Goal: Transaction & Acquisition: Purchase product/service

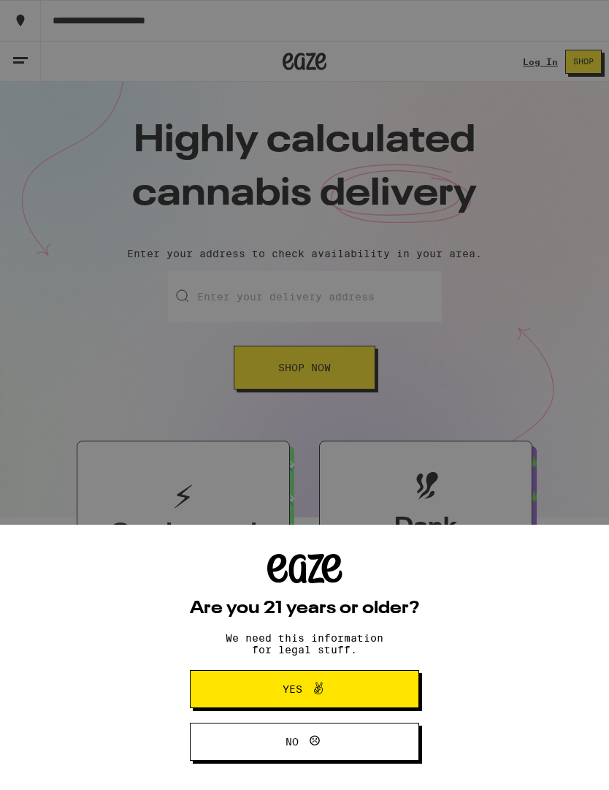
click at [349, 682] on span "Yes" at bounding box center [304, 689] width 111 height 19
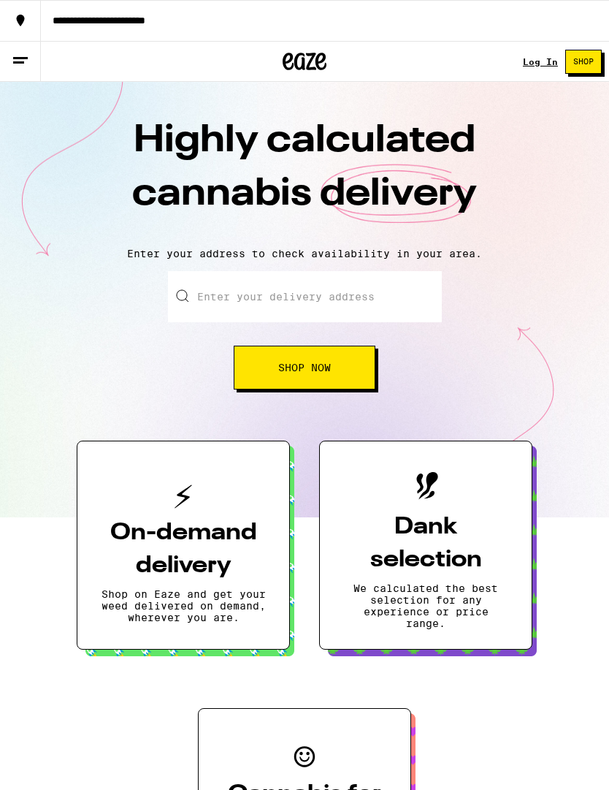
click at [542, 67] on link "Log In" at bounding box center [540, 62] width 35 height 10
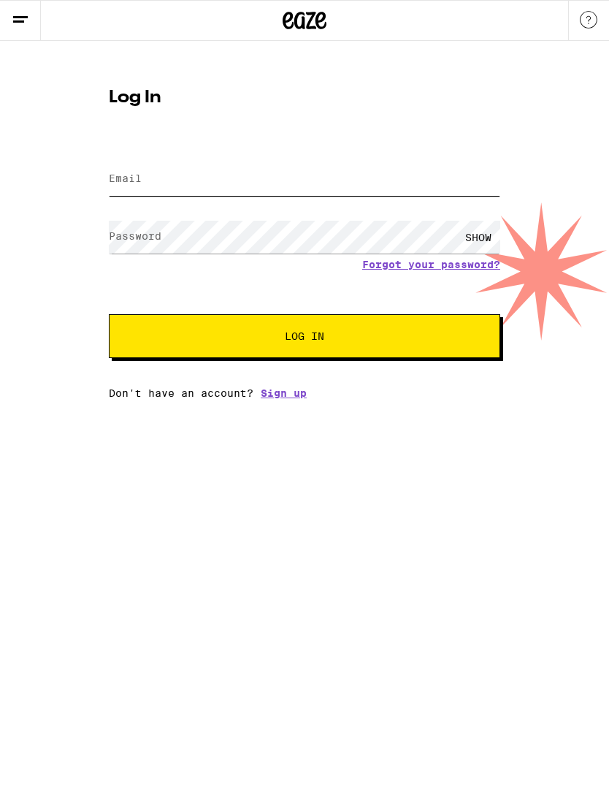
click at [170, 178] on input "Email" at bounding box center [305, 179] width 392 height 33
type input "[EMAIL_ADDRESS][DOMAIN_NAME]"
click at [305, 338] on button "Log In" at bounding box center [305, 336] width 392 height 44
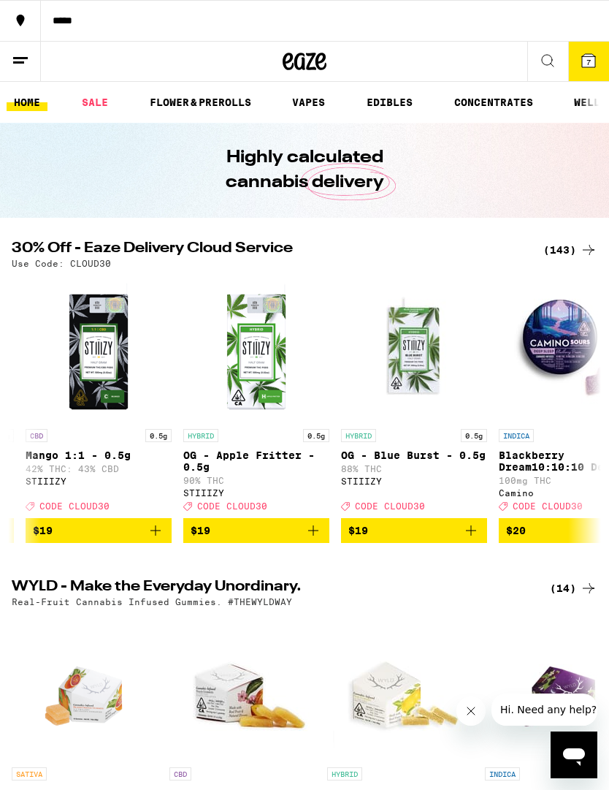
scroll to position [0, 3774]
click at [318, 539] on icon "Add to bag" at bounding box center [314, 531] width 18 height 18
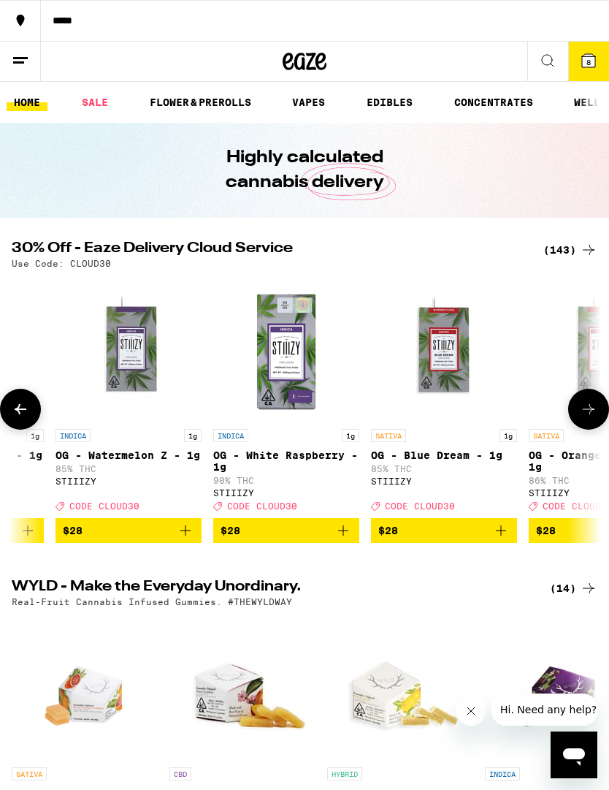
scroll to position [0, 10691]
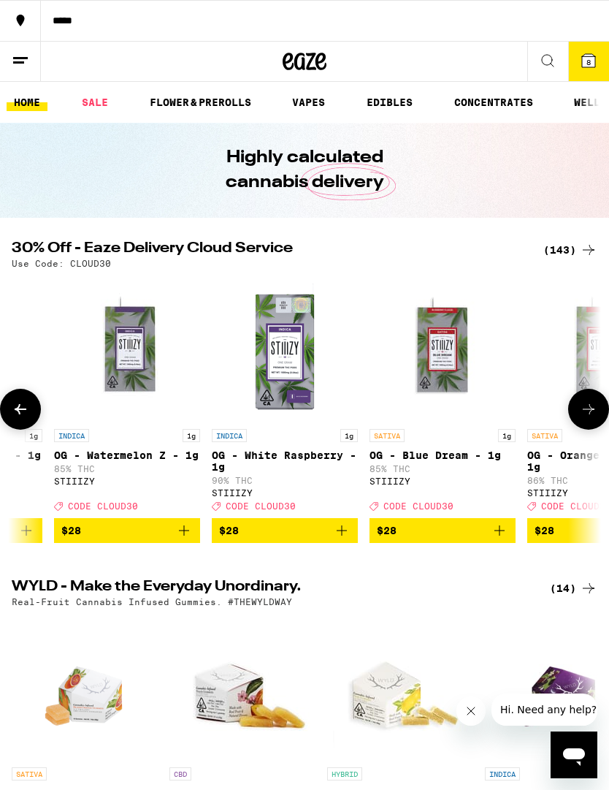
click at [320, 536] on span "$28" at bounding box center [285, 531] width 132 height 18
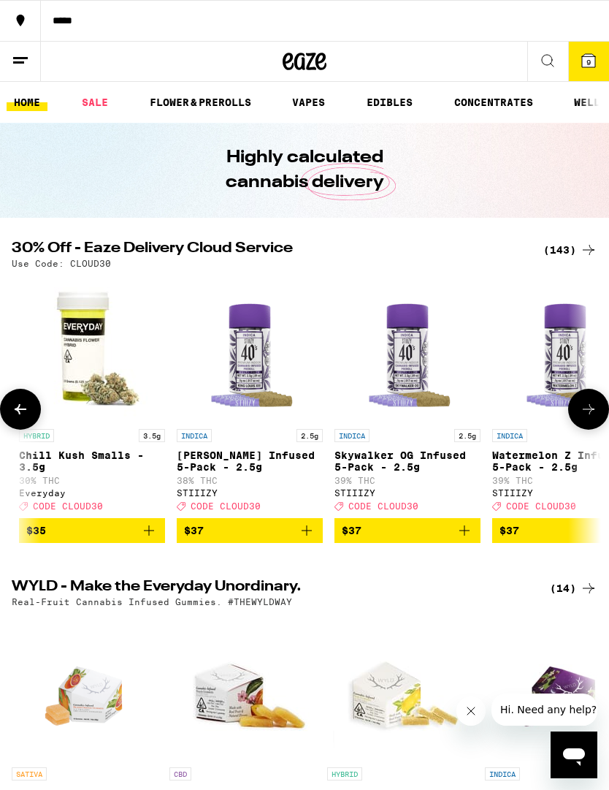
scroll to position [0, 16252]
click at [312, 536] on icon "Add to bag" at bounding box center [306, 531] width 18 height 18
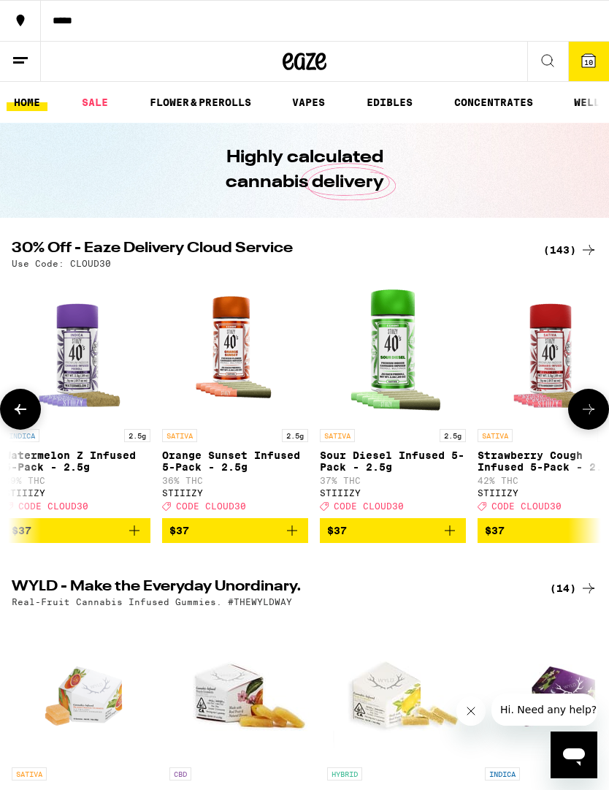
scroll to position [0, 16740]
click at [291, 539] on icon "Add to bag" at bounding box center [292, 531] width 18 height 18
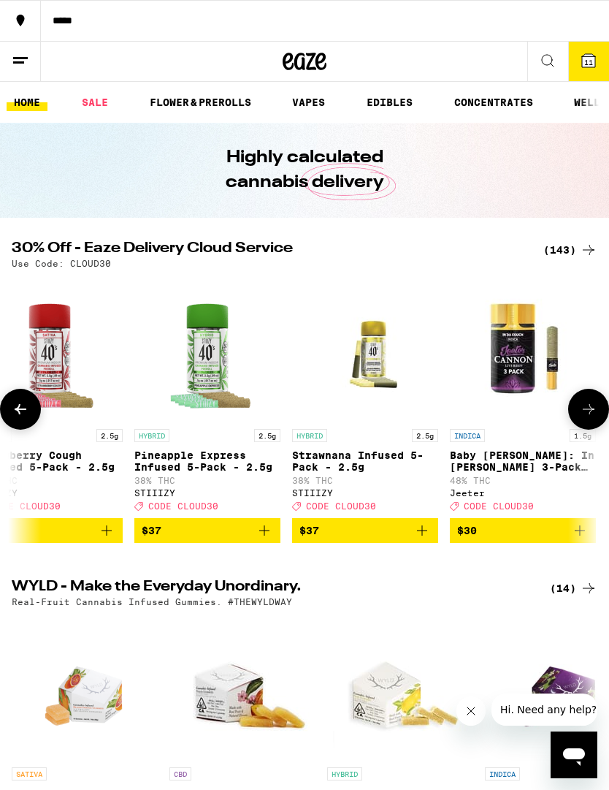
scroll to position [0, 17240]
click at [569, 539] on span "$30" at bounding box center [523, 531] width 132 height 18
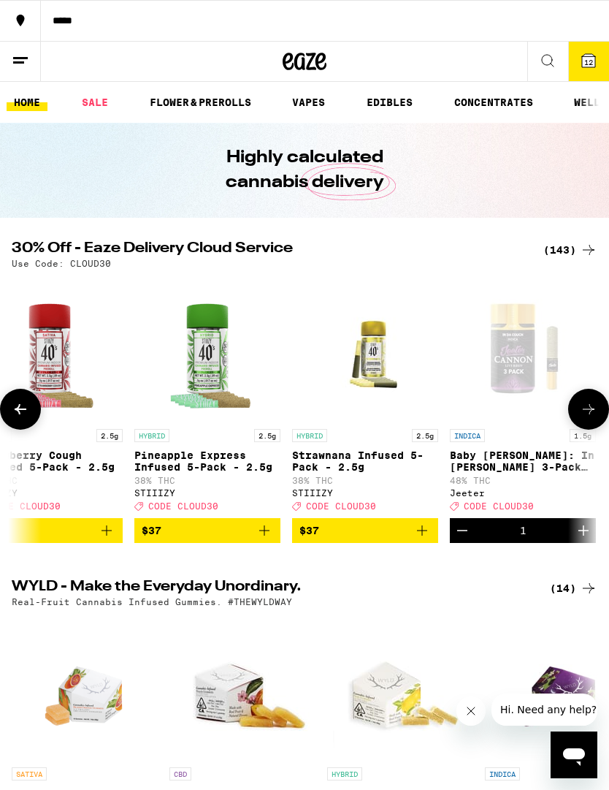
click at [420, 536] on icon "Add to bag" at bounding box center [422, 530] width 10 height 10
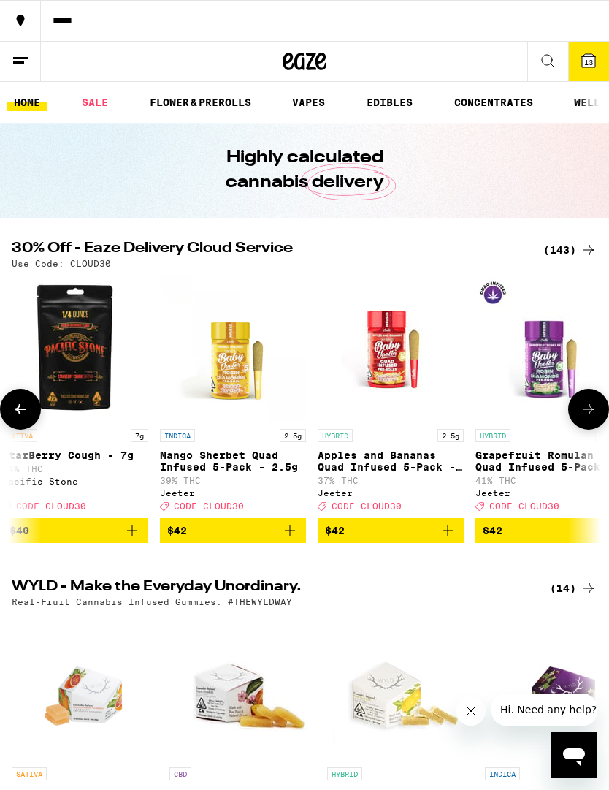
scroll to position [0, 19268]
click at [536, 539] on span "$42" at bounding box center [548, 531] width 132 height 18
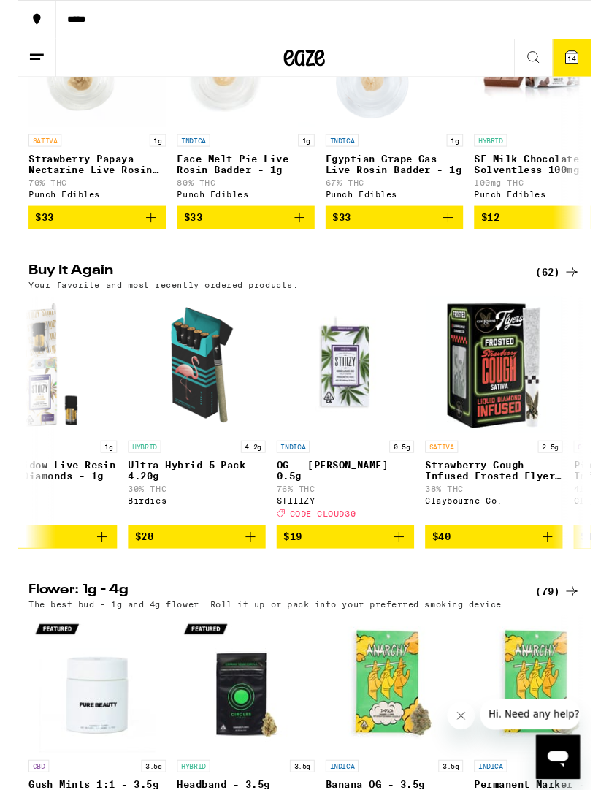
scroll to position [0, 2417]
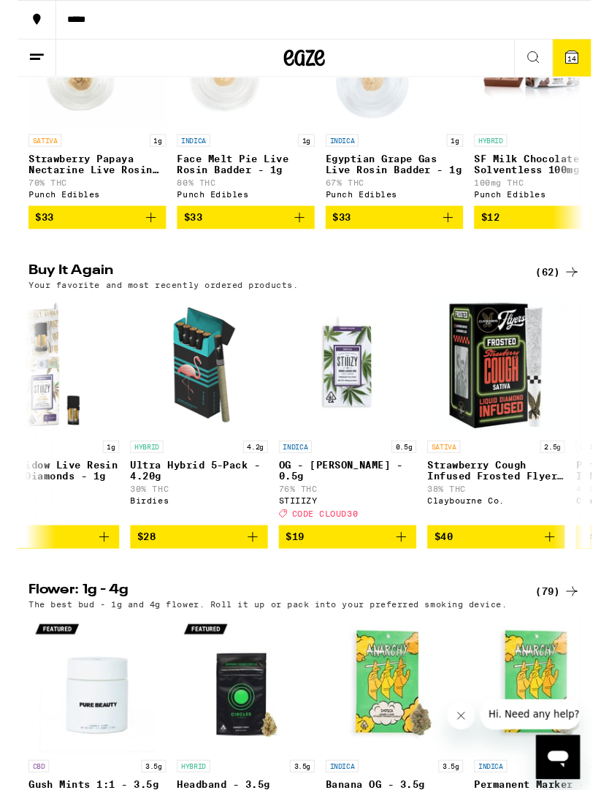
click at [248, 579] on icon "Add to bag" at bounding box center [250, 570] width 18 height 18
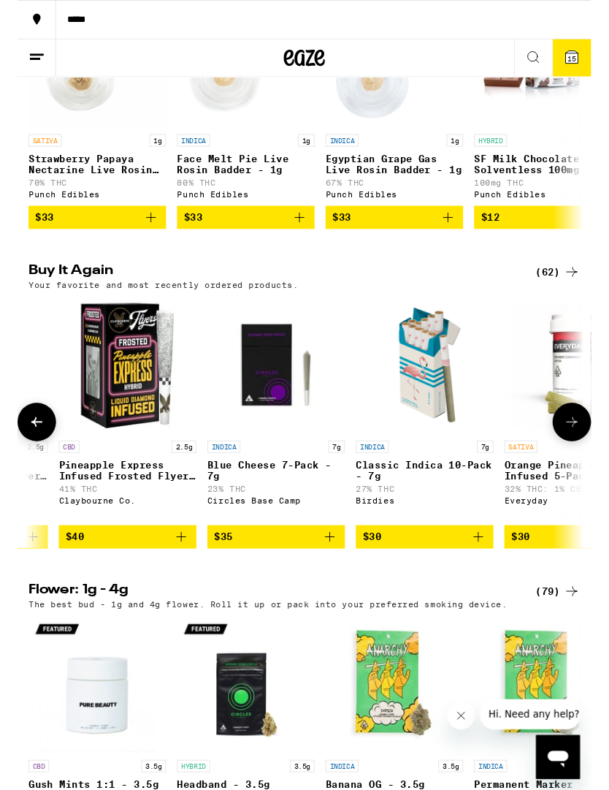
scroll to position [0, 2968]
click at [479, 557] on link "INDICA 7g Classic Indica 10-Pack - 7g 27% THC Birdies" at bounding box center [432, 435] width 146 height 243
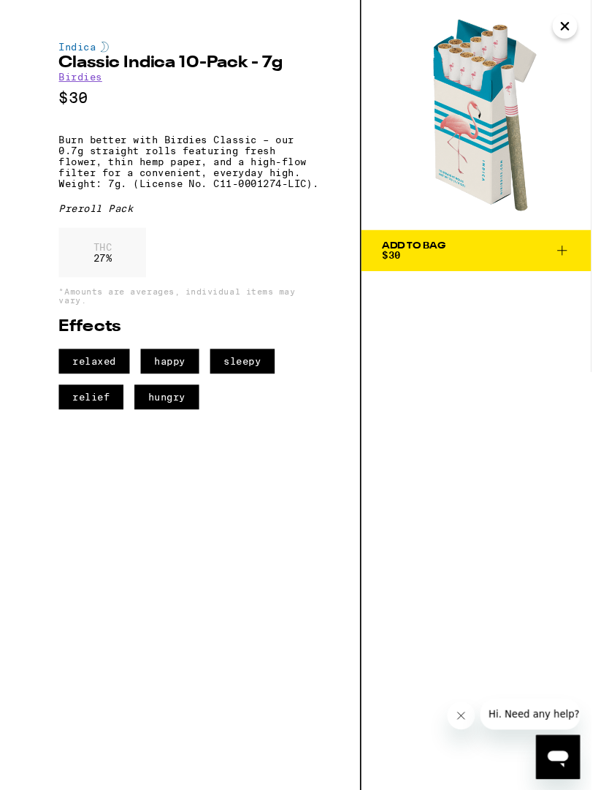
click at [542, 262] on span "Add To Bag $30" at bounding box center [487, 266] width 200 height 20
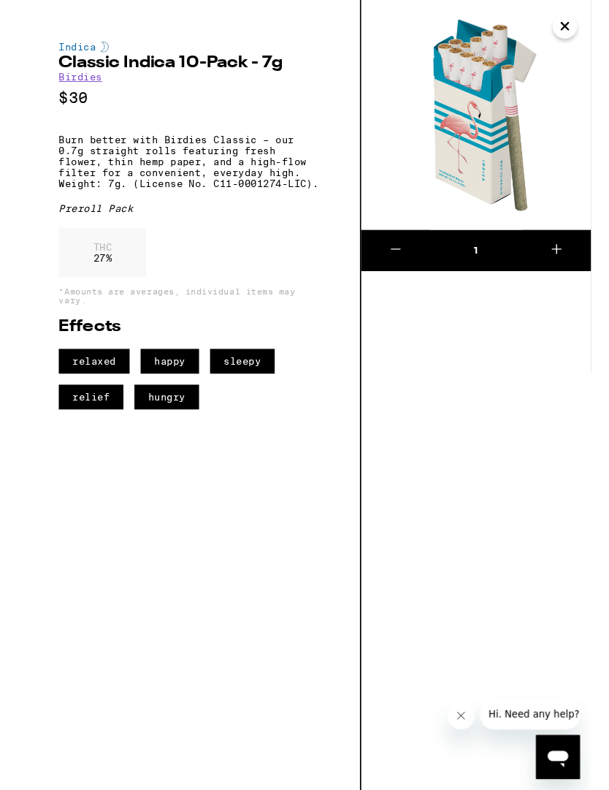
click at [577, 23] on button "Close" at bounding box center [582, 28] width 26 height 26
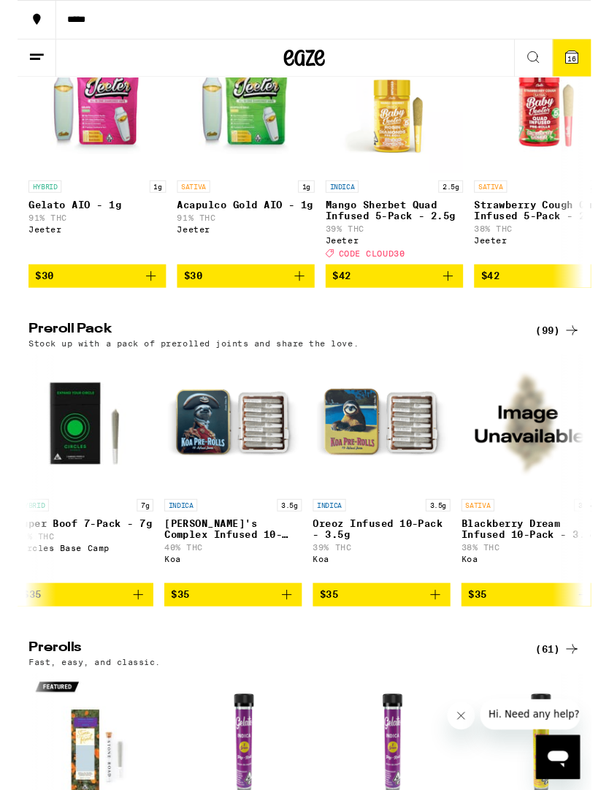
scroll to position [0, 5854]
click at [284, 640] on icon "Add to bag" at bounding box center [286, 632] width 18 height 18
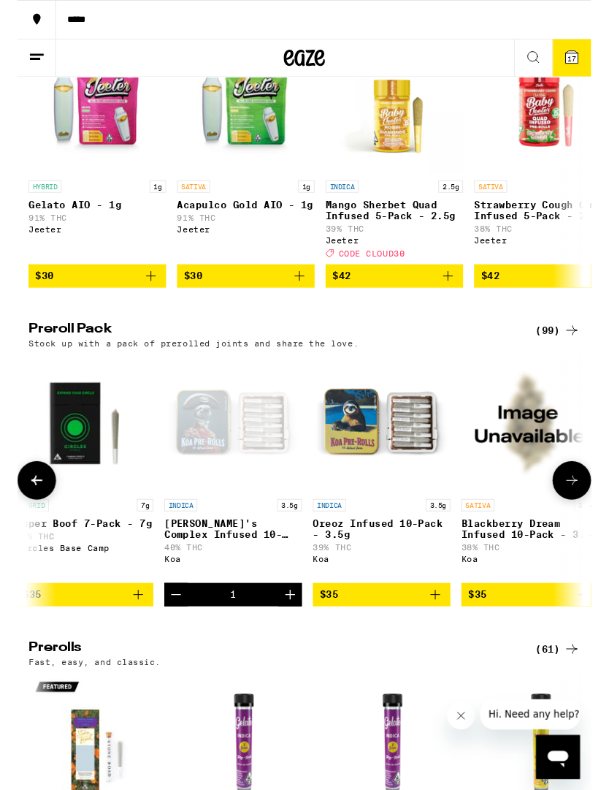
scroll to position [0, 8897]
click at [593, 67] on span "17" at bounding box center [589, 62] width 9 height 9
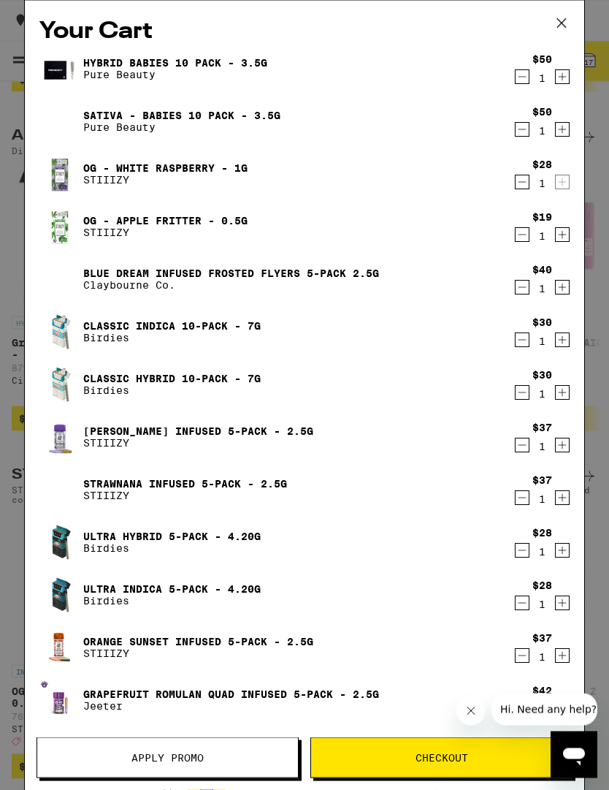
scroll to position [2433, 0]
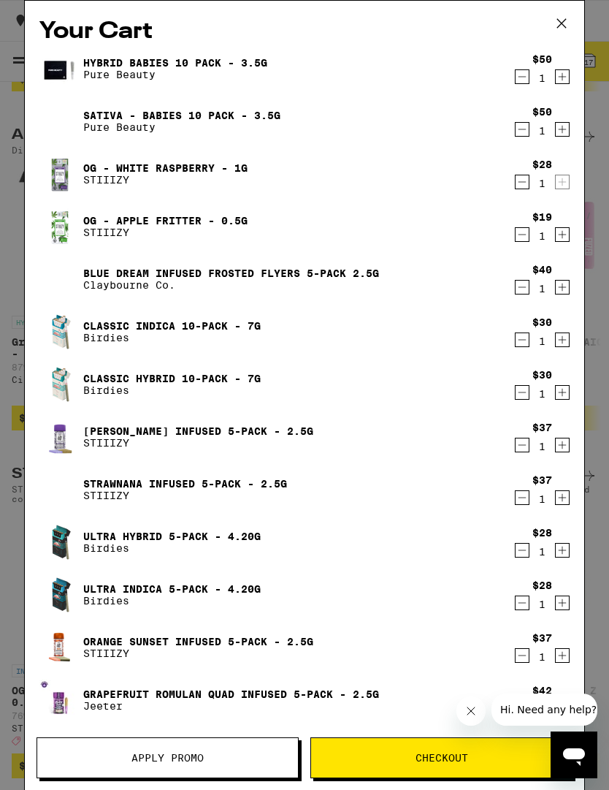
click at [184, 753] on span "Apply Promo" at bounding box center [168, 758] width 72 height 10
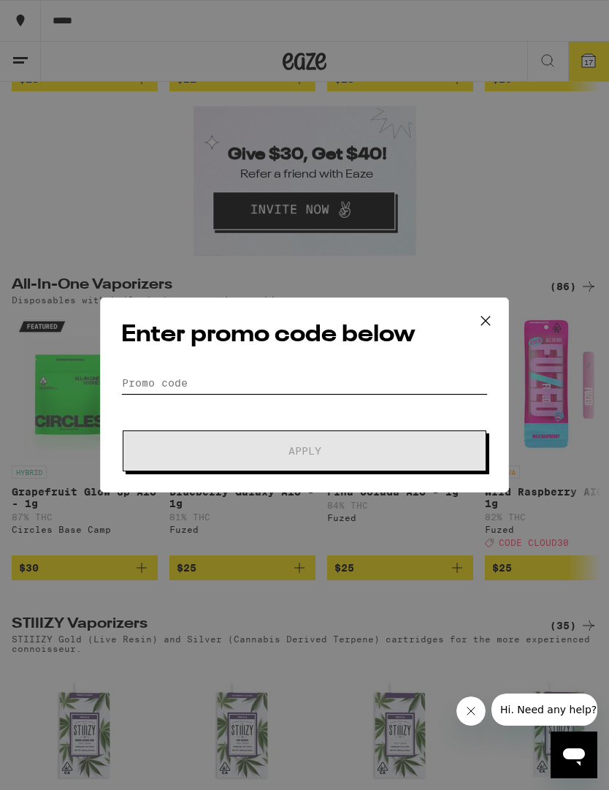
click at [181, 376] on input "Promo Code" at bounding box center [304, 383] width 367 height 22
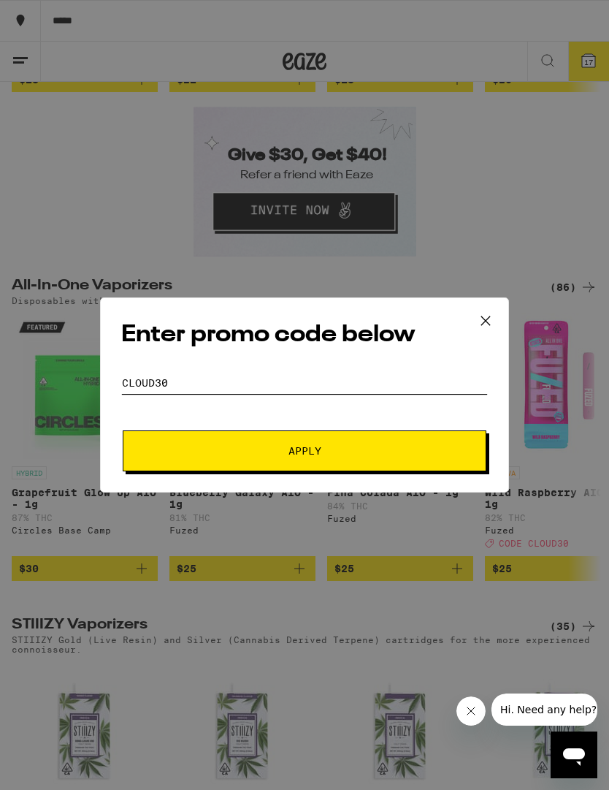
type input "Cloud30"
click at [400, 453] on span "Apply" at bounding box center [304, 451] width 263 height 10
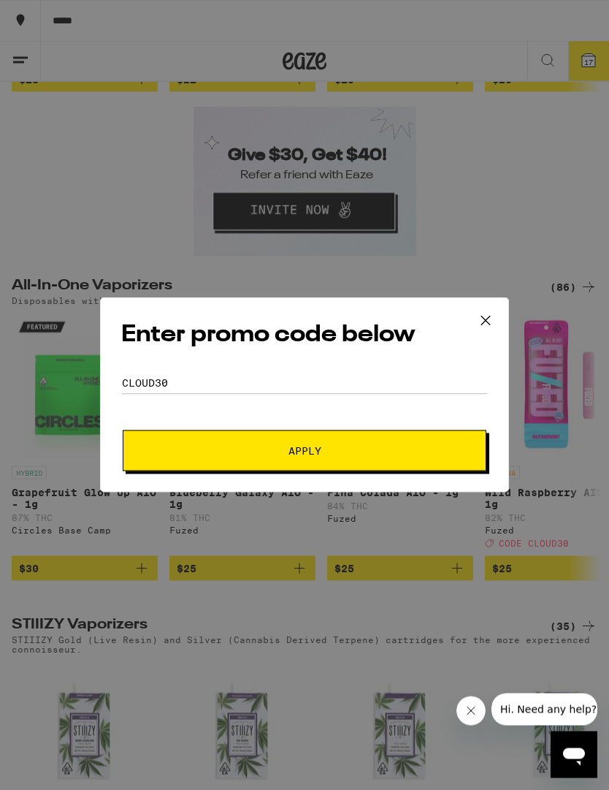
scroll to position [2433, 0]
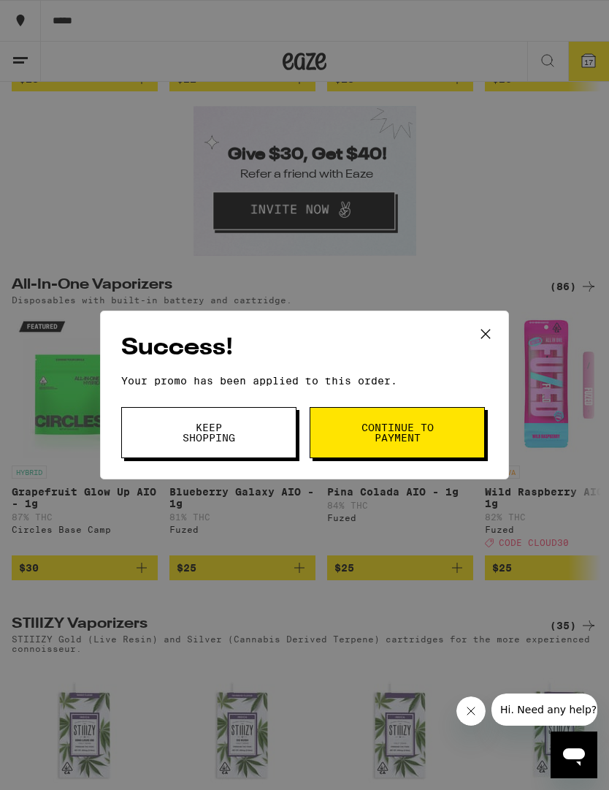
click at [445, 417] on button "Continue to payment" at bounding box center [397, 432] width 175 height 51
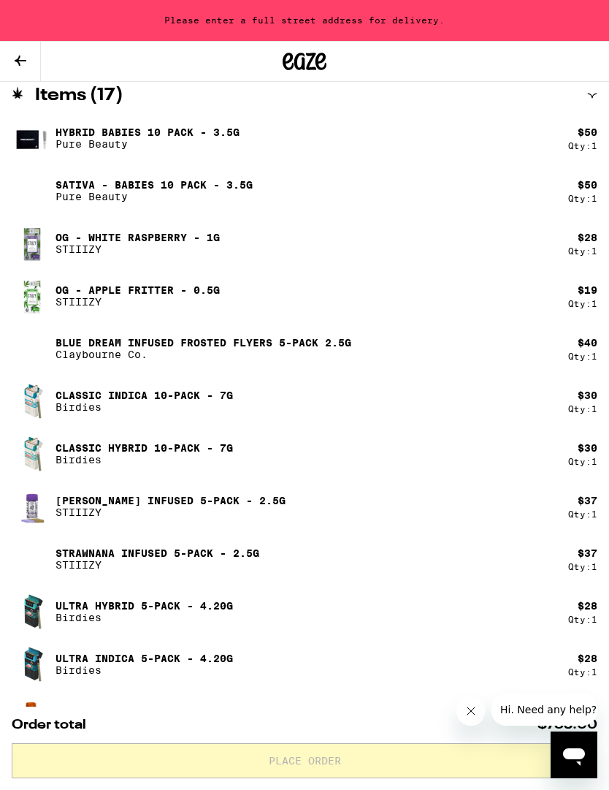
scroll to position [777, 0]
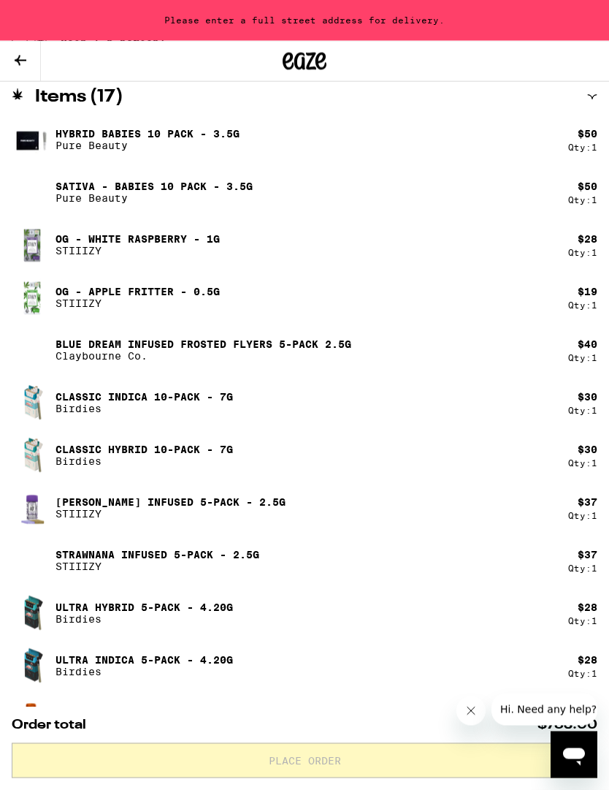
click at [346, 442] on div "Classic Hybrid 10-Pack - 7g Birdies" at bounding box center [290, 455] width 557 height 41
click at [153, 12] on div "Please enter a full street address for delivery." at bounding box center [304, 20] width 609 height 41
click at [23, 53] on icon at bounding box center [21, 61] width 18 height 18
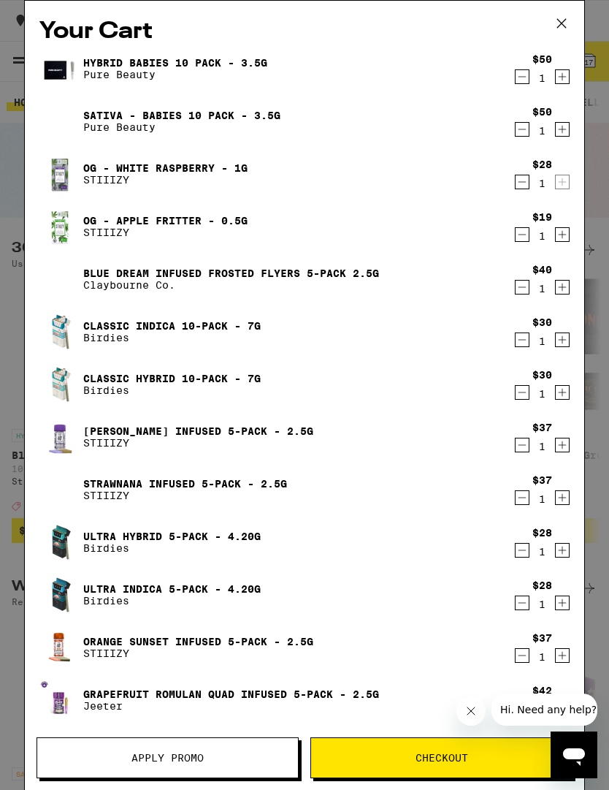
click at [523, 397] on icon "Decrement" at bounding box center [522, 393] width 13 height 18
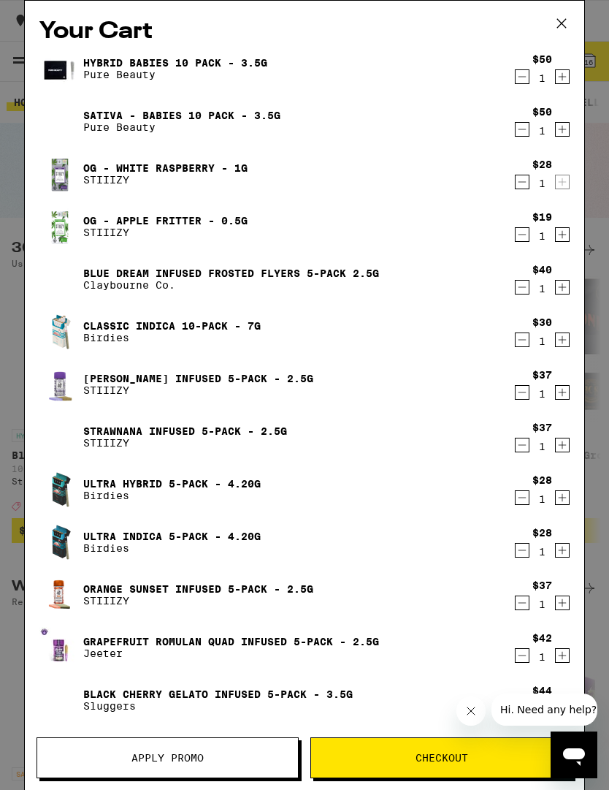
click at [518, 236] on icon "Decrement" at bounding box center [522, 235] width 13 height 18
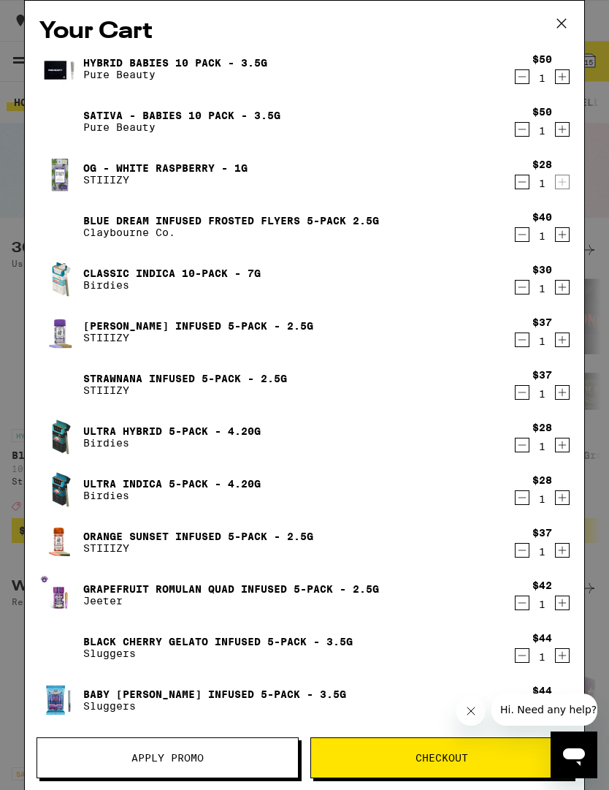
click at [522, 134] on icon "Decrement" at bounding box center [522, 130] width 13 height 18
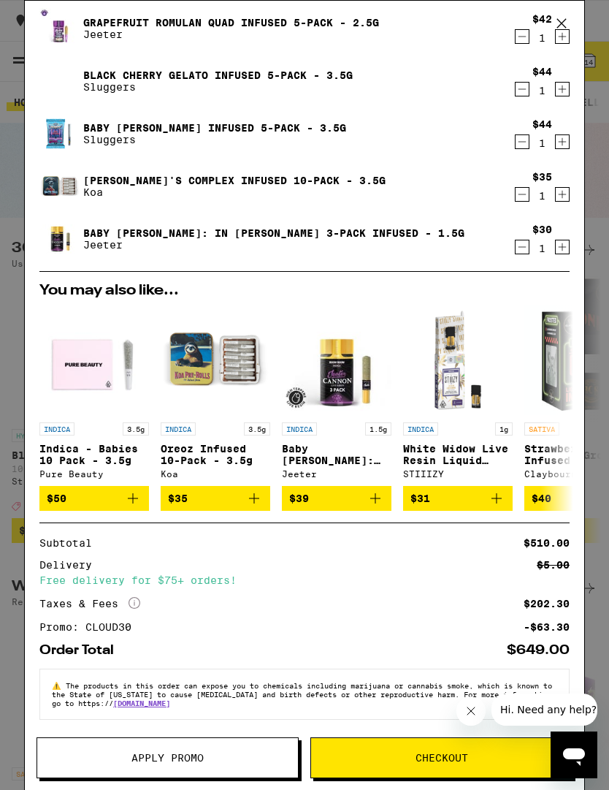
scroll to position [529, 0]
click at [406, 750] on button "Checkout" at bounding box center [442, 757] width 262 height 41
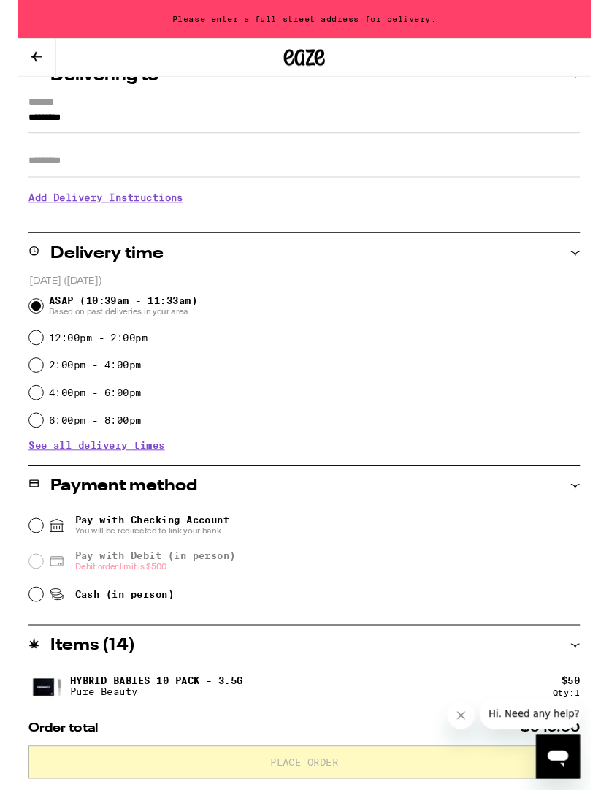
scroll to position [189, 0]
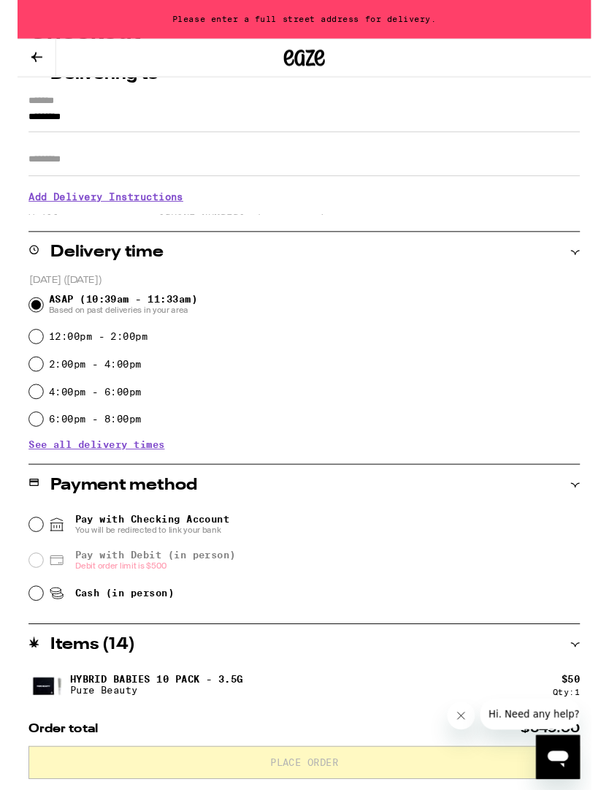
click at [31, 620] on div "Cash (in person)" at bounding box center [304, 630] width 585 height 32
click at [16, 393] on input "2:00pm - 4:00pm" at bounding box center [19, 386] width 15 height 15
radio input "true"
click at [22, 631] on input "Cash (in person)" at bounding box center [19, 630] width 15 height 15
radio input "true"
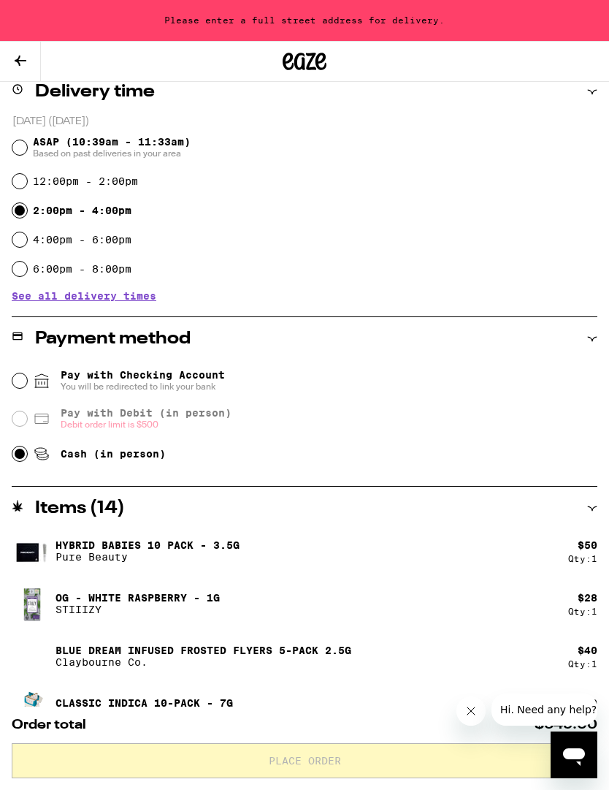
scroll to position [359, 0]
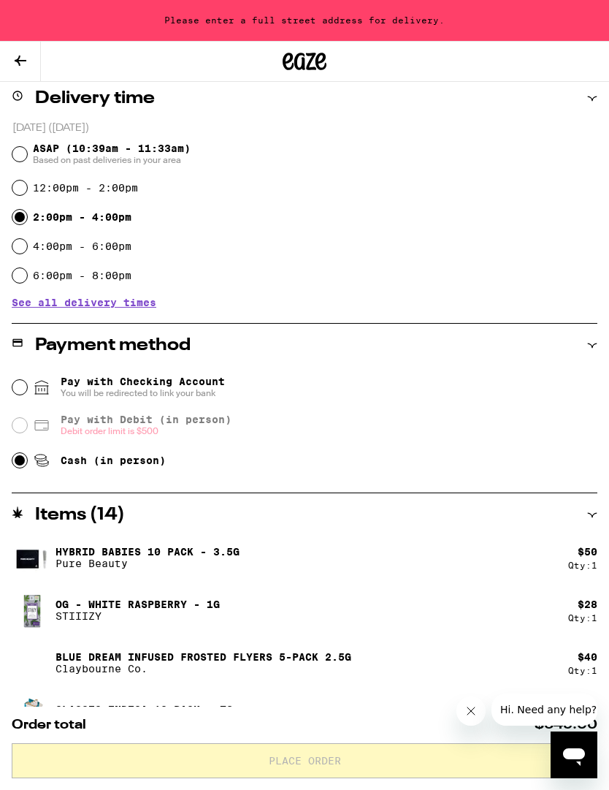
click at [20, 60] on icon at bounding box center [21, 61] width 12 height 10
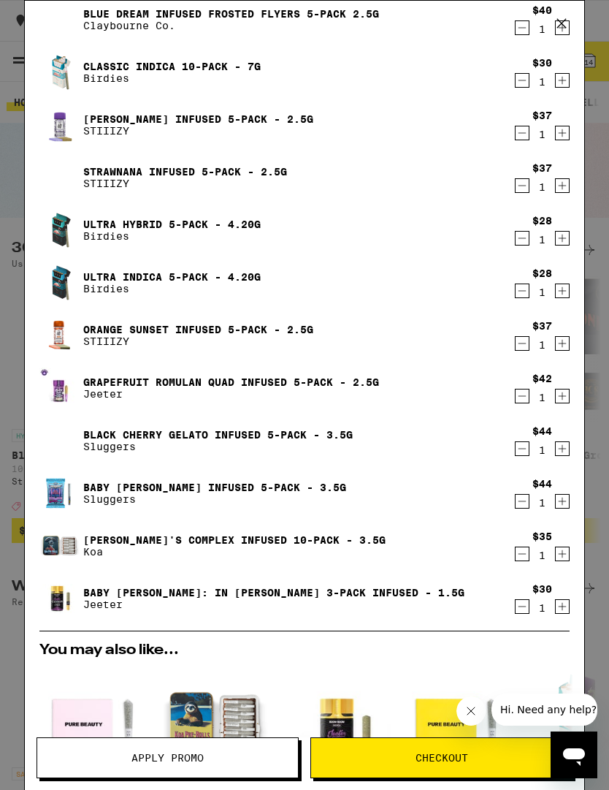
scroll to position [157, 0]
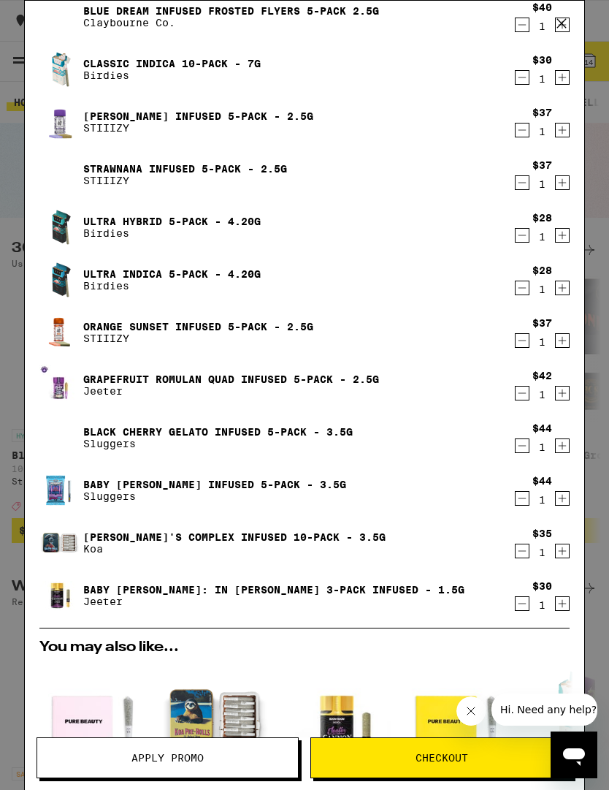
click at [525, 237] on icon "Decrement" at bounding box center [522, 236] width 13 height 18
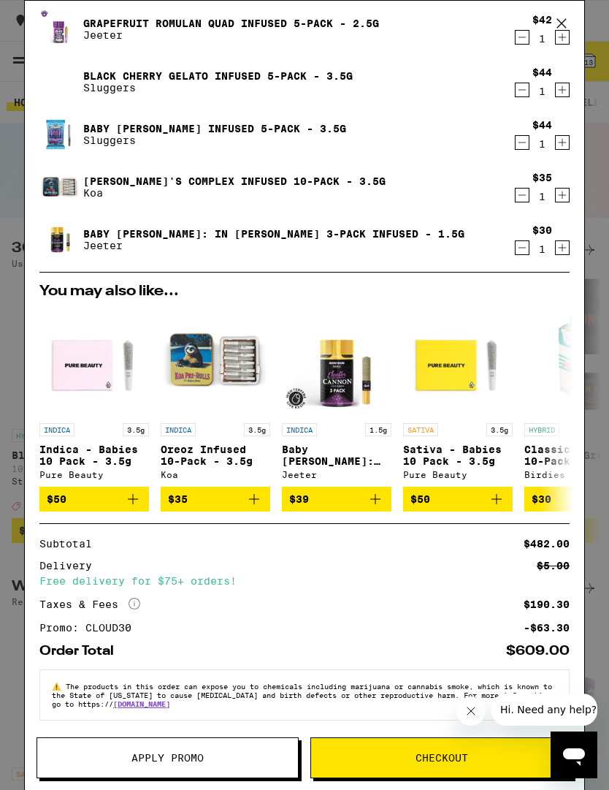
scroll to position [458, 0]
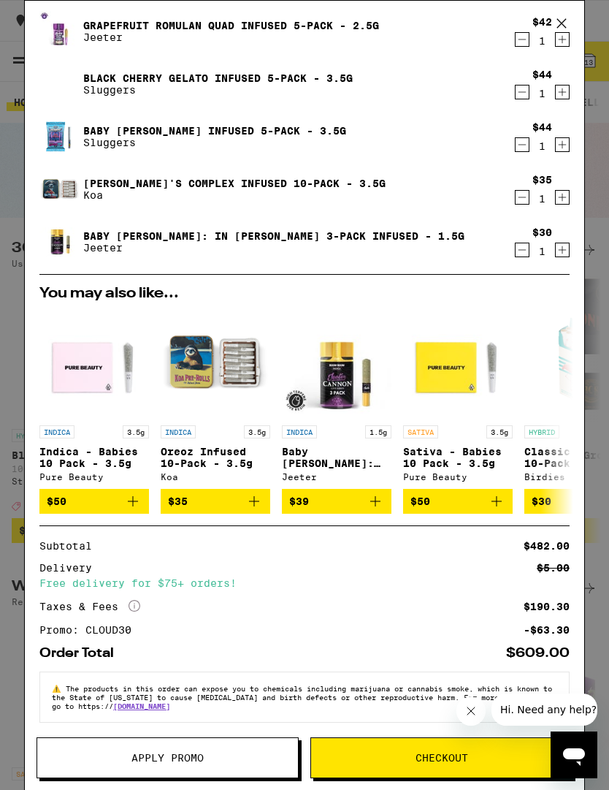
click at [418, 763] on span "Checkout" at bounding box center [442, 758] width 53 height 10
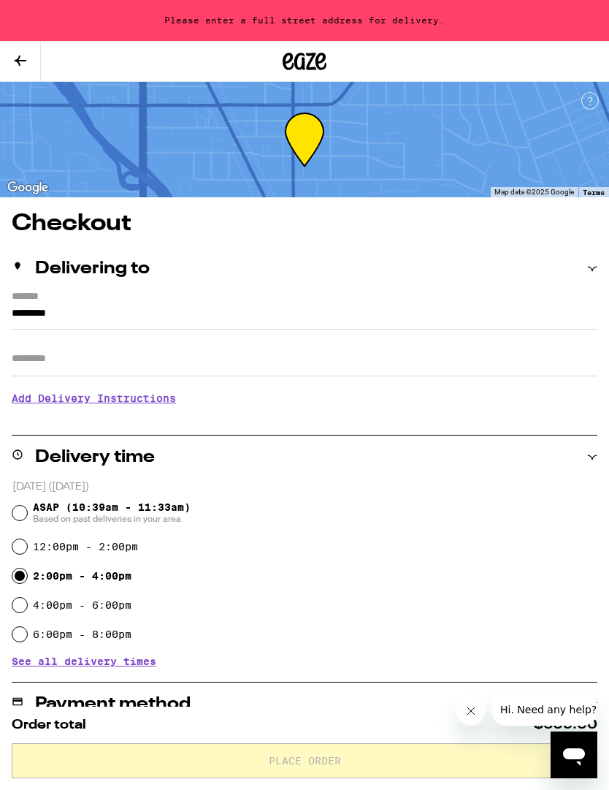
click at [52, 305] on input "*********" at bounding box center [305, 317] width 586 height 25
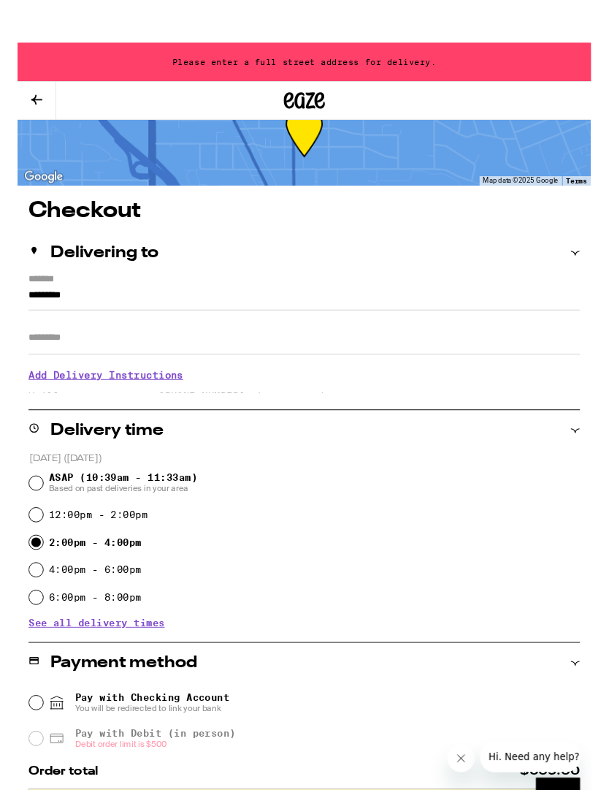
scroll to position [45, 0]
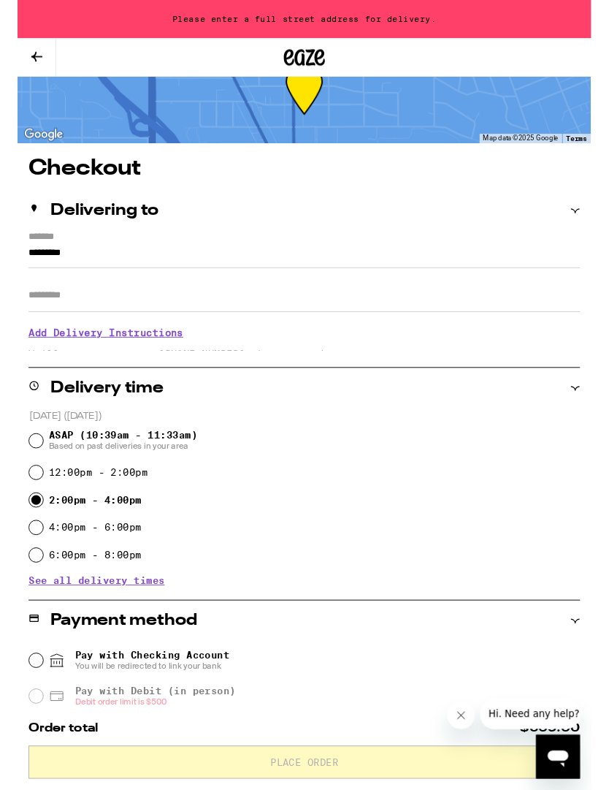
click at [37, 267] on input "*********" at bounding box center [305, 272] width 586 height 25
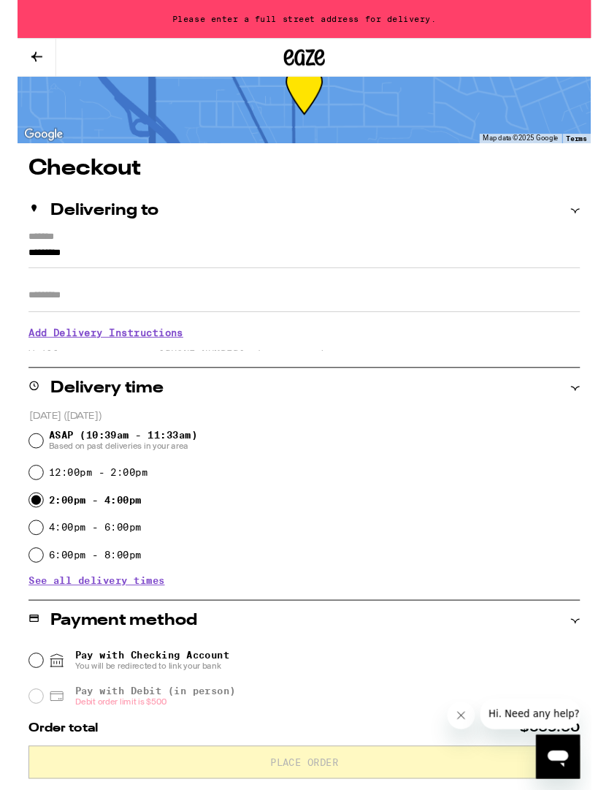
scroll to position [45, 0]
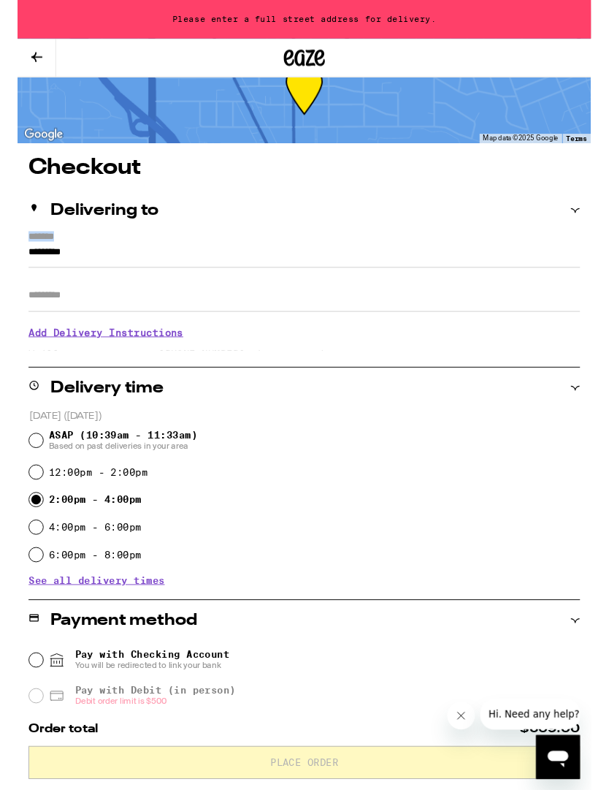
click at [39, 261] on input "*********" at bounding box center [305, 271] width 586 height 25
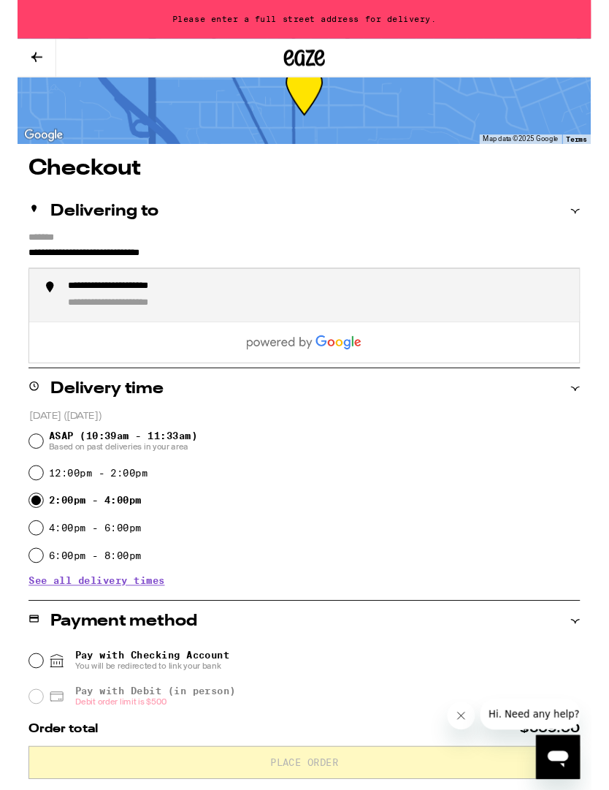
click at [216, 309] on div "**********" at bounding box center [319, 313] width 532 height 32
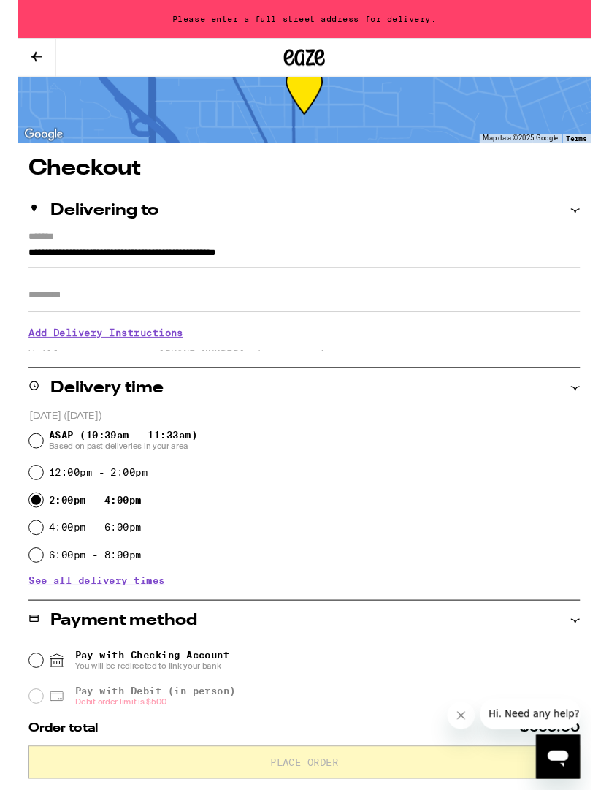
type input "**********"
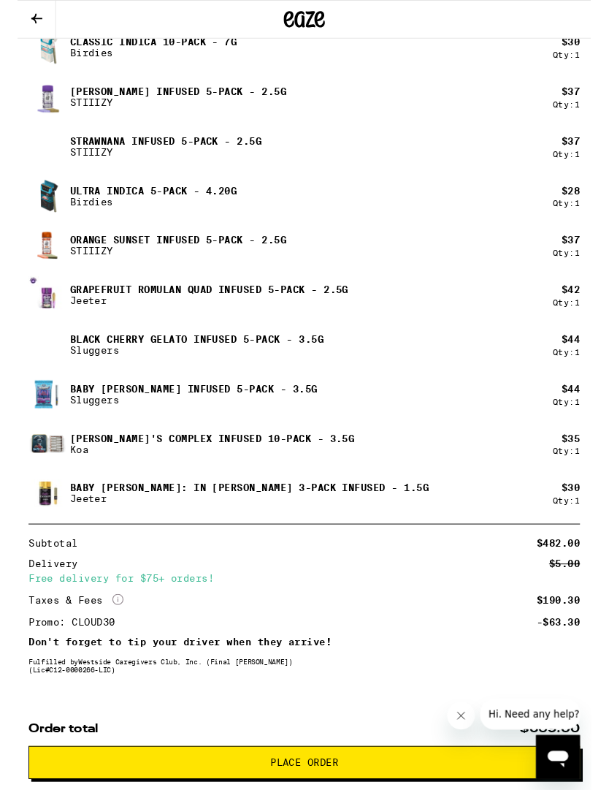
scroll to position [1025, 0]
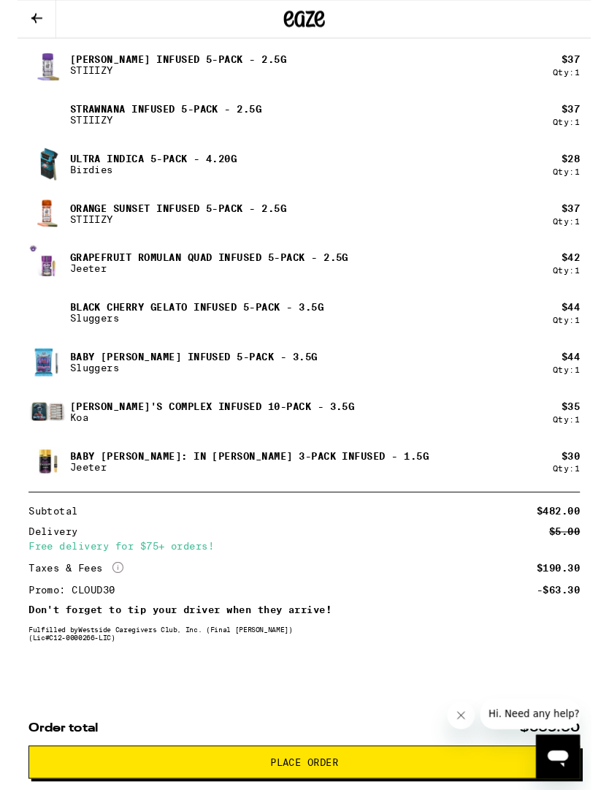
click at [459, 716] on icon "Close message from company" at bounding box center [463, 716] width 12 height 12
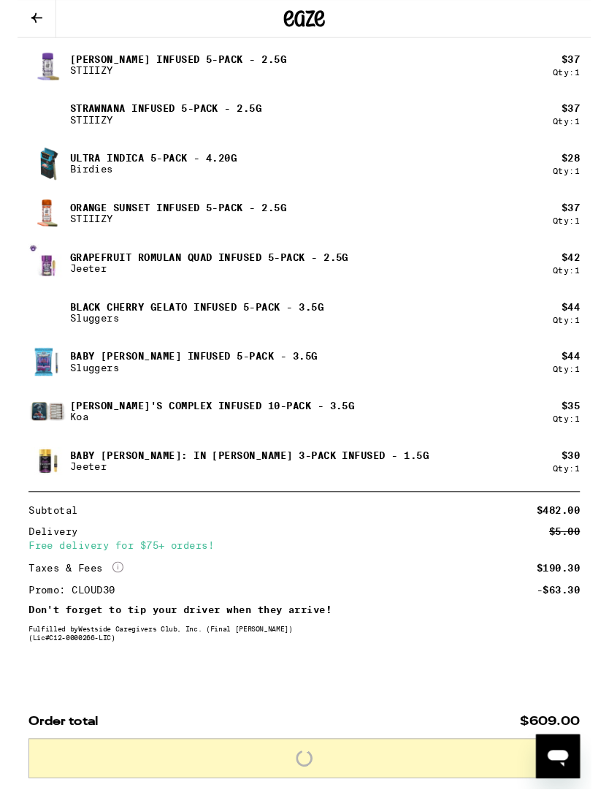
scroll to position [1025, 0]
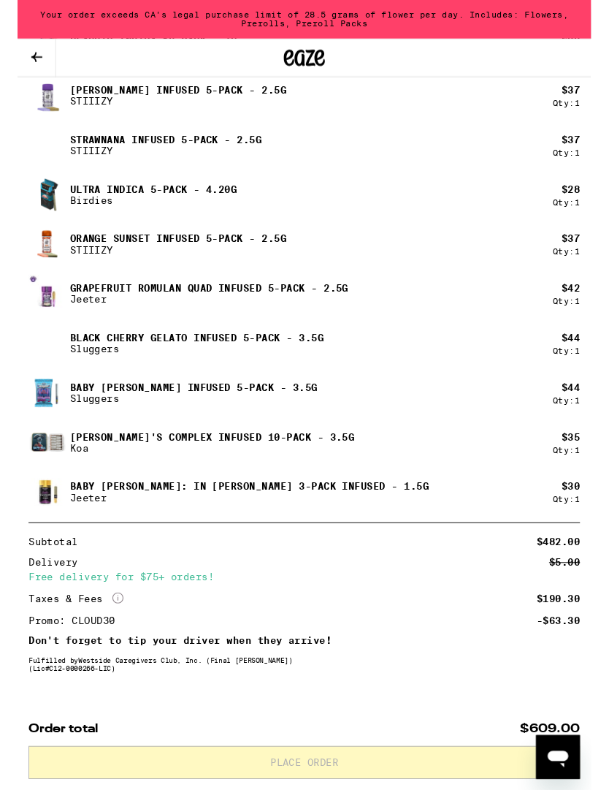
click at [471, 732] on div "Subtotal $482.00 Delivery $5.00 Free delivery for $75+ orders! Taxes & Fees Mor…" at bounding box center [305, 643] width 586 height 176
click at [517, 22] on div "Your order exceeds CA's legal purchase limit of 28.5 grams of flower per day. I…" at bounding box center [304, 20] width 609 height 41
click at [485, 425] on div "Baby [PERSON_NAME] Infused 5-pack - 3.5g Sluggers" at bounding box center [290, 417] width 557 height 41
click at [25, 63] on icon at bounding box center [21, 61] width 18 height 18
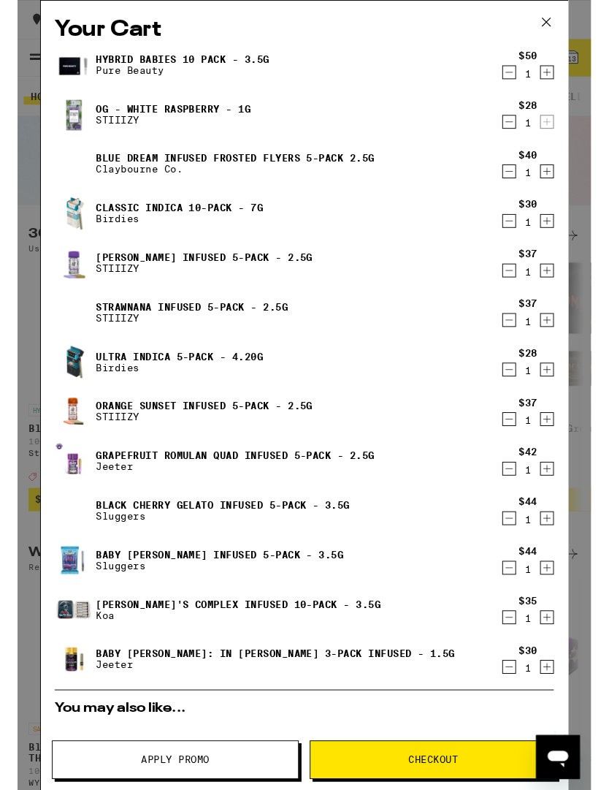
click at [529, 74] on button "Decrement" at bounding box center [522, 76] width 15 height 15
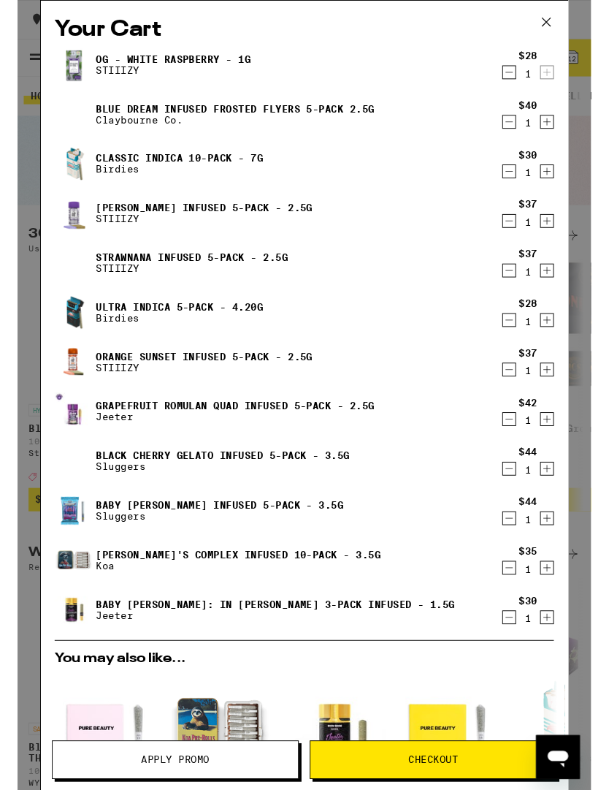
click at [520, 130] on icon "Decrement" at bounding box center [522, 130] width 13 height 18
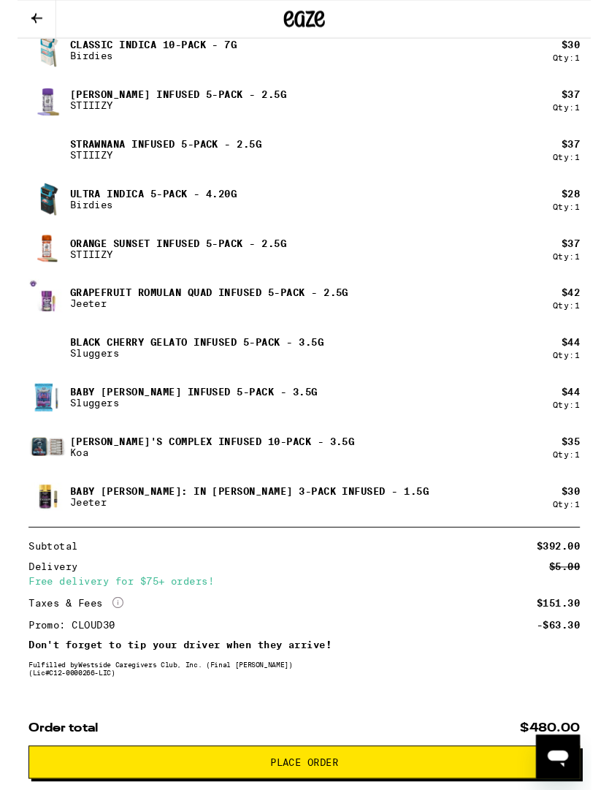
scroll to position [919, 0]
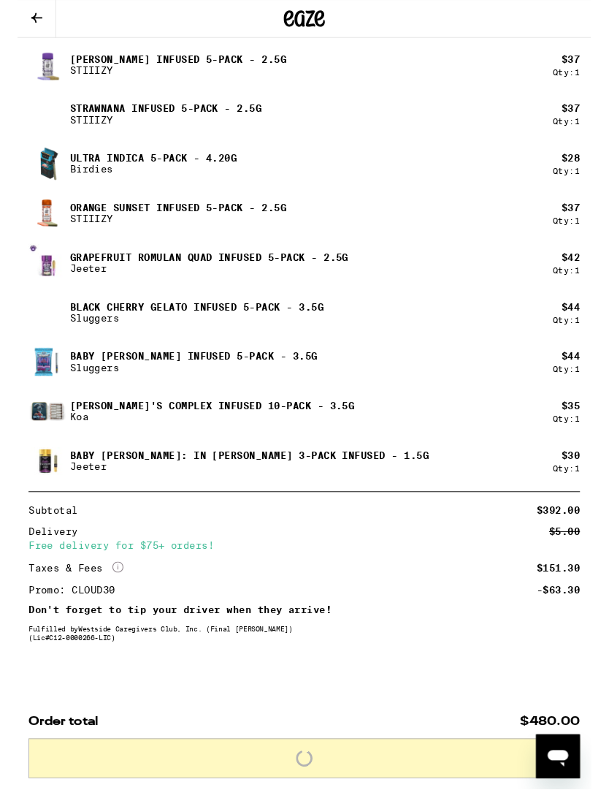
scroll to position [920, 0]
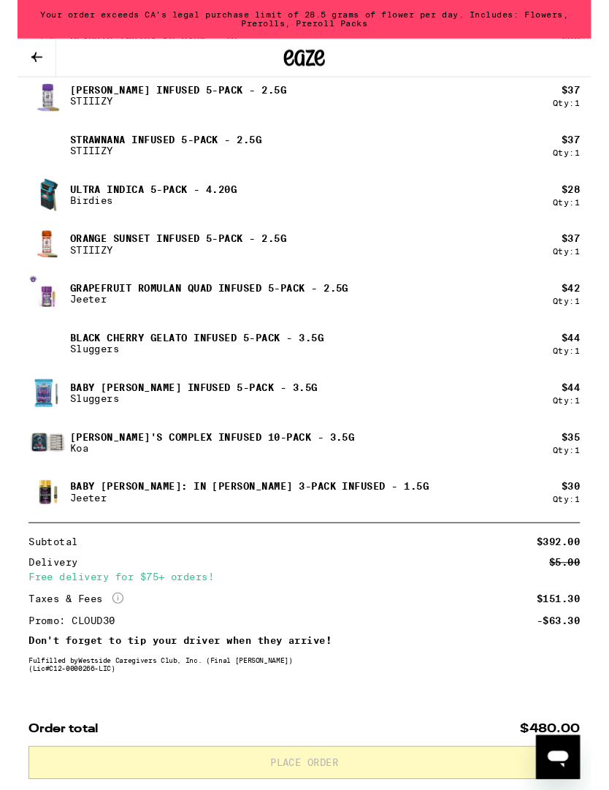
click at [468, 613] on div "Free delivery for $75+ orders!" at bounding box center [305, 612] width 586 height 10
click at [19, 63] on icon at bounding box center [21, 61] width 12 height 10
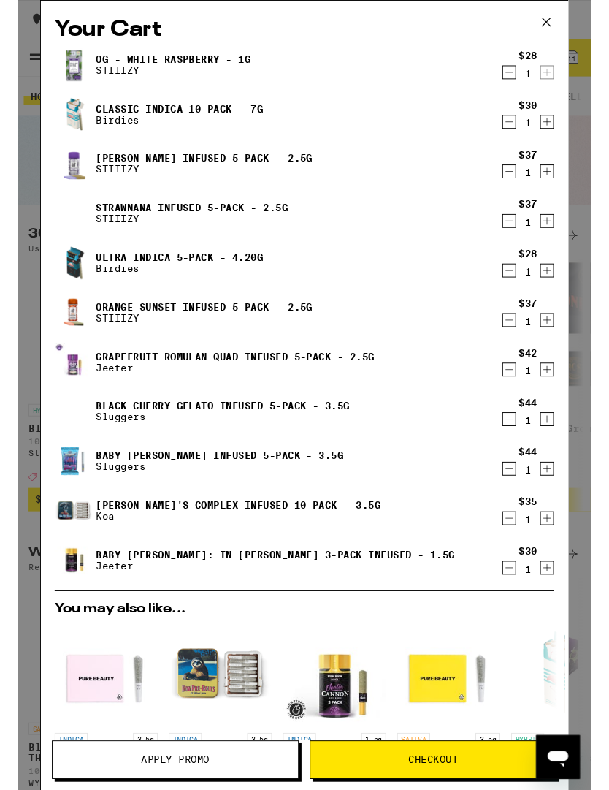
click at [529, 447] on button "Decrement" at bounding box center [522, 445] width 15 height 15
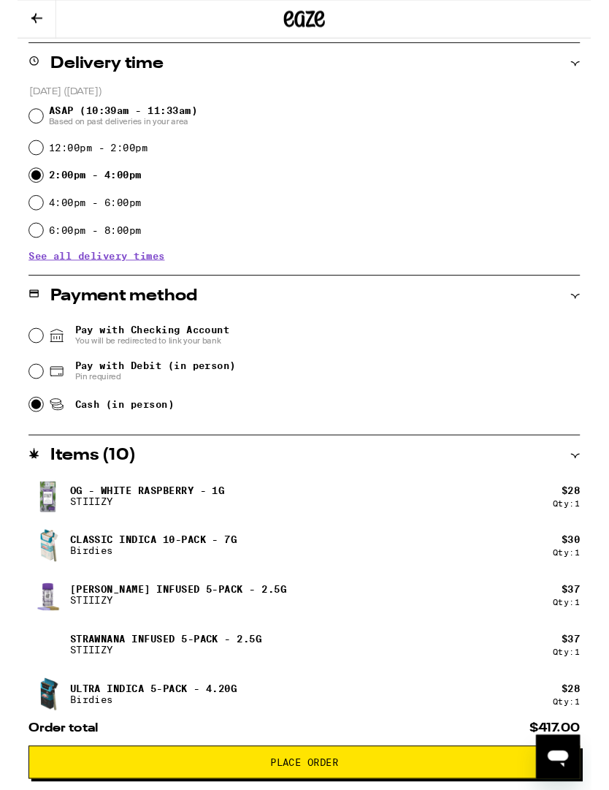
scroll to position [349, 0]
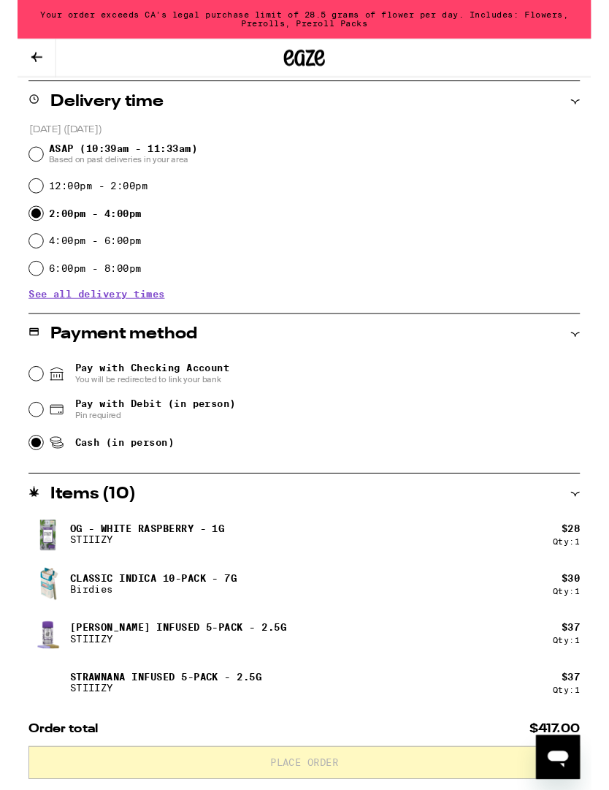
click at [27, 52] on icon at bounding box center [21, 61] width 18 height 18
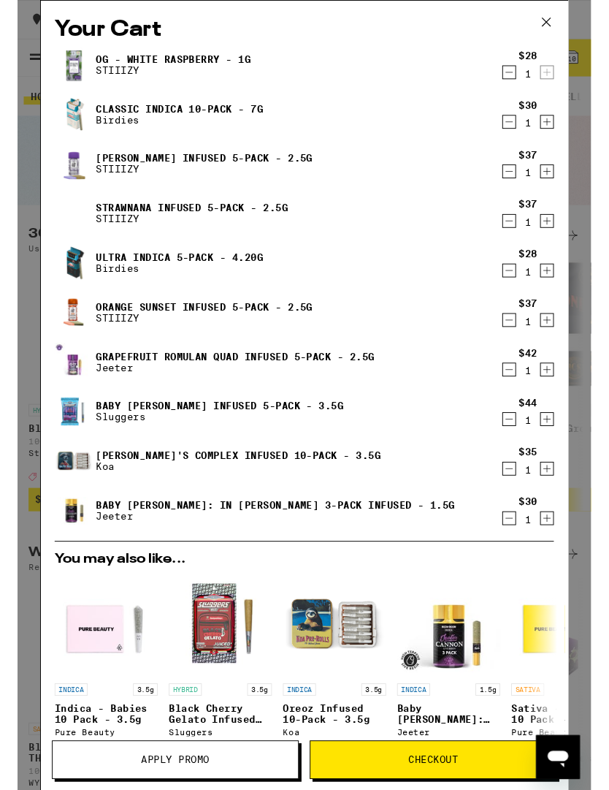
click at [520, 286] on icon "Decrement" at bounding box center [522, 287] width 13 height 18
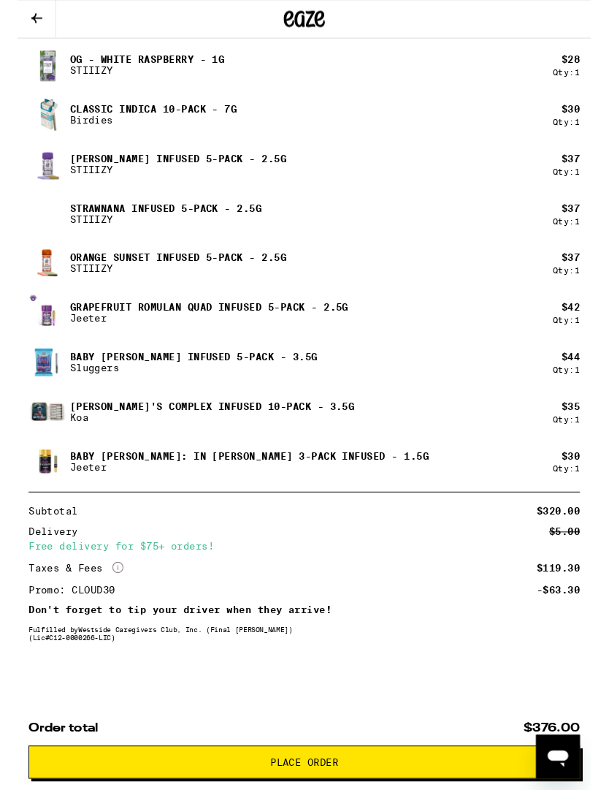
scroll to position [814, 0]
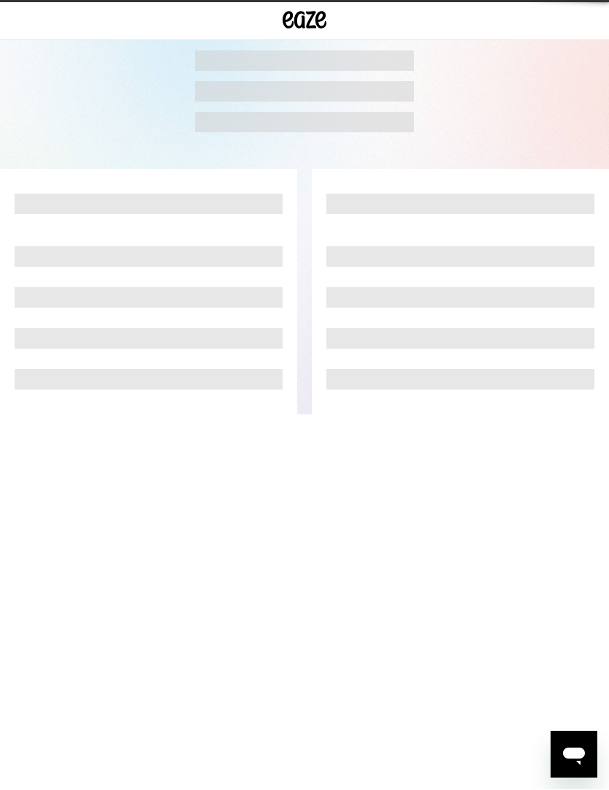
scroll to position [1, 0]
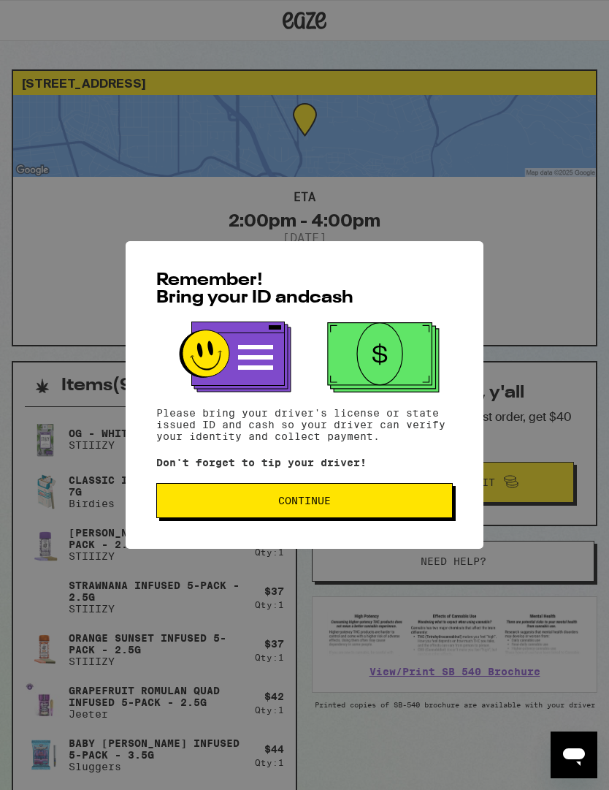
click at [319, 500] on span "Continue" at bounding box center [304, 500] width 53 height 10
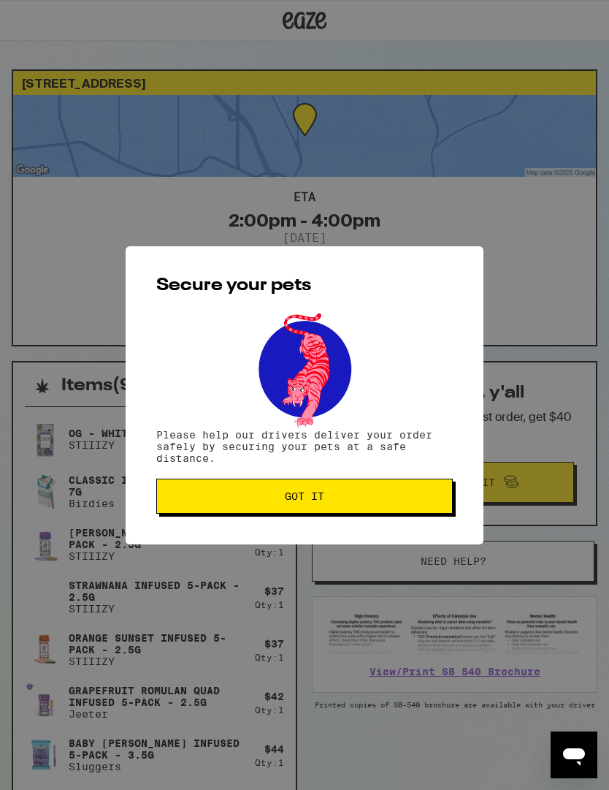
click at [342, 487] on button "Got it" at bounding box center [304, 496] width 297 height 35
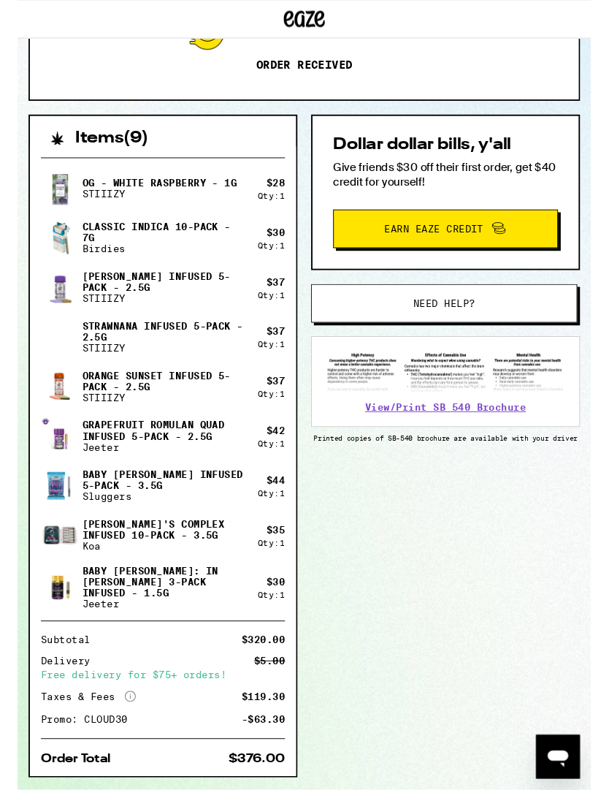
scroll to position [244, 0]
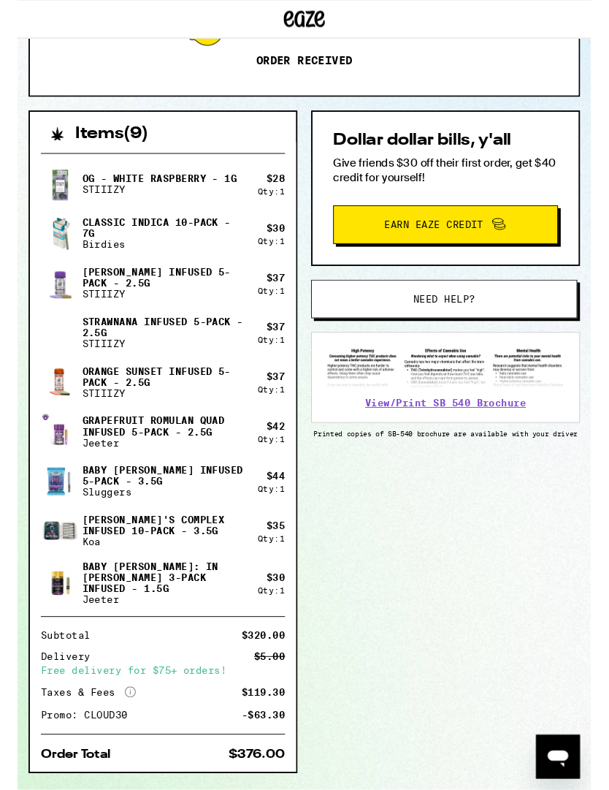
click at [2, 496] on div "17 Toluca Estates Dr Los Angeles 91602 ETA 2:00pm - 4:00pm [DATE] Order receive…" at bounding box center [304, 353] width 609 height 1054
click at [3, 387] on div "17 Toluca Estates Dr Los Angeles 91602 ETA 2:00pm - 4:00pm [DATE] Order receive…" at bounding box center [304, 353] width 609 height 1054
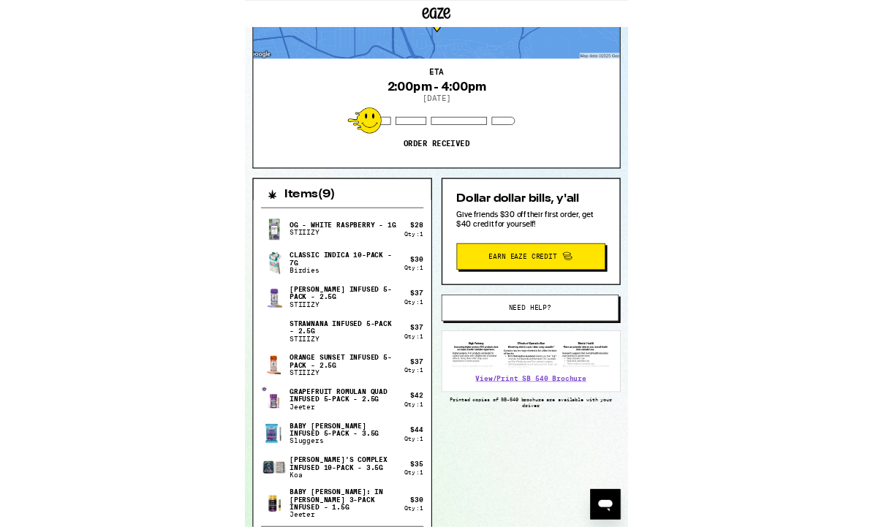
scroll to position [220, 0]
